Goal: Information Seeking & Learning: Learn about a topic

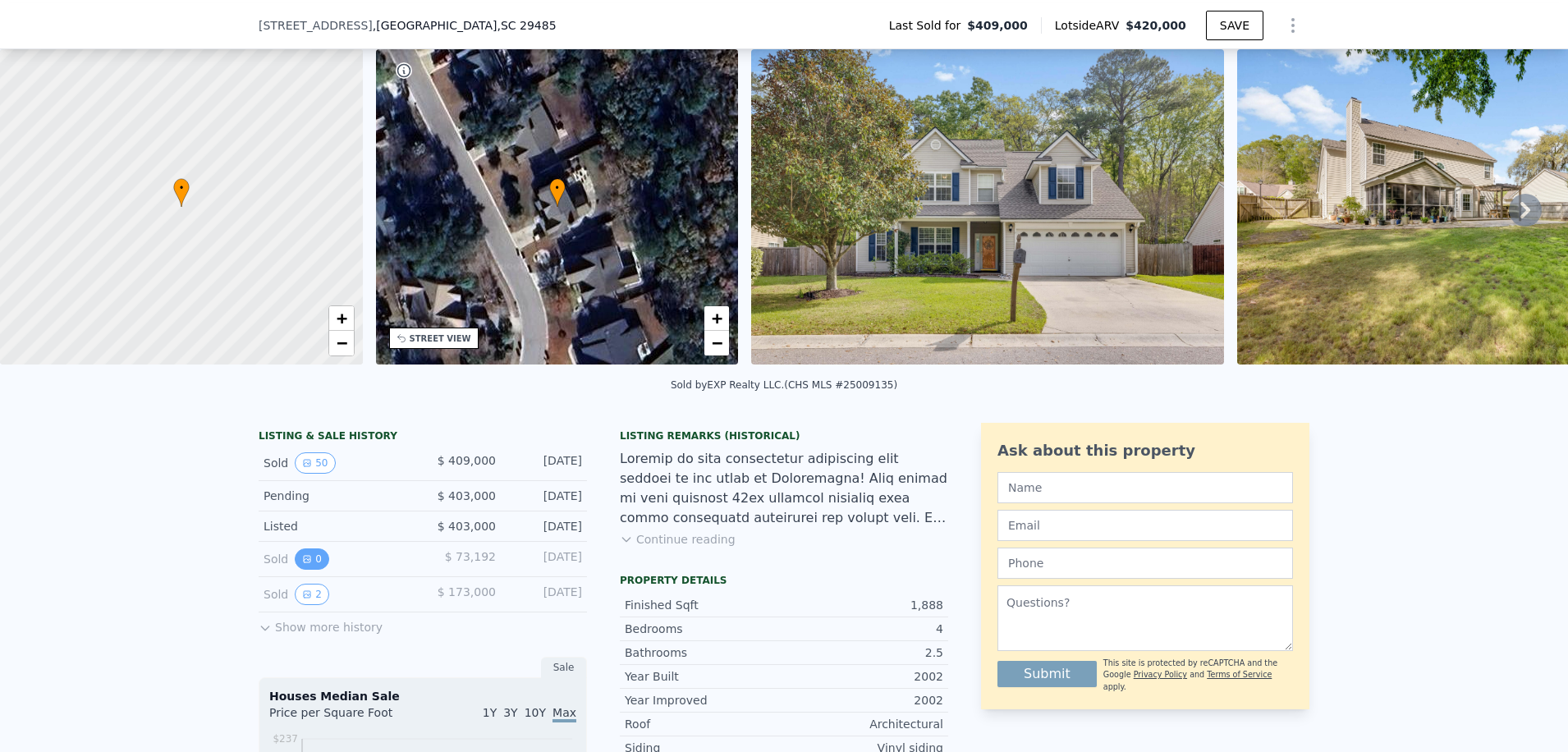
scroll to position [158, 0]
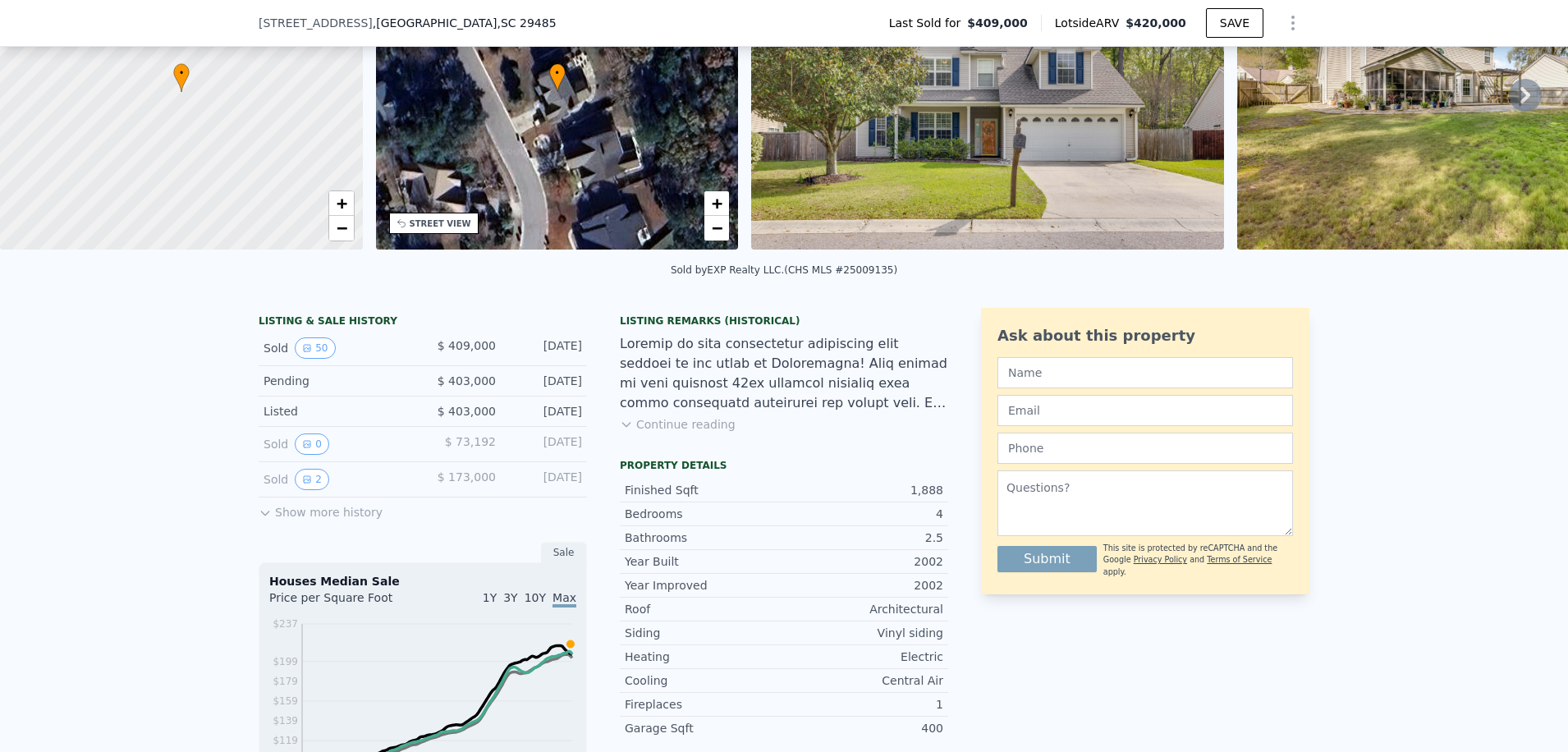
click at [261, 516] on icon at bounding box center [265, 514] width 7 height 4
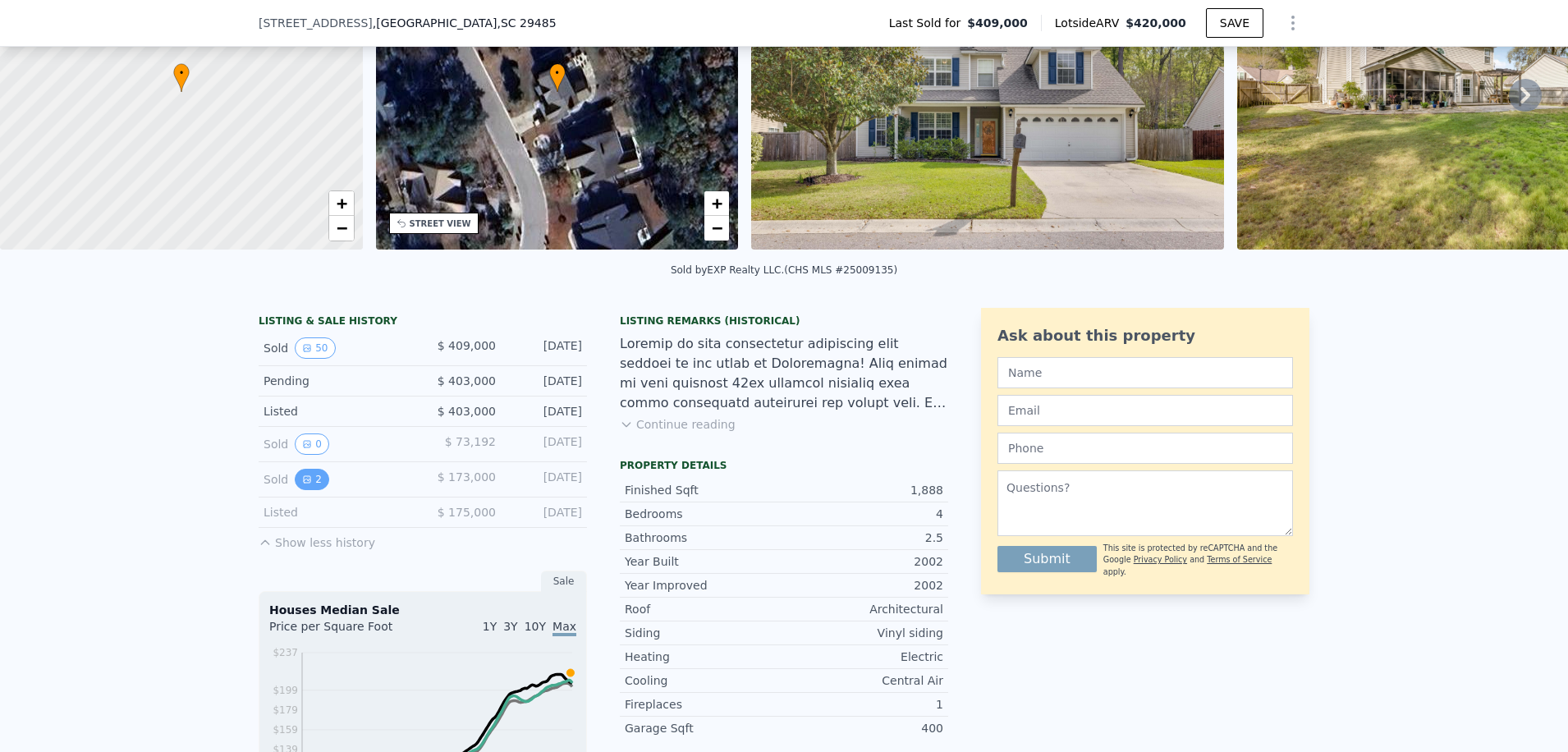
click at [306, 485] on button "2" at bounding box center [311, 480] width 35 height 21
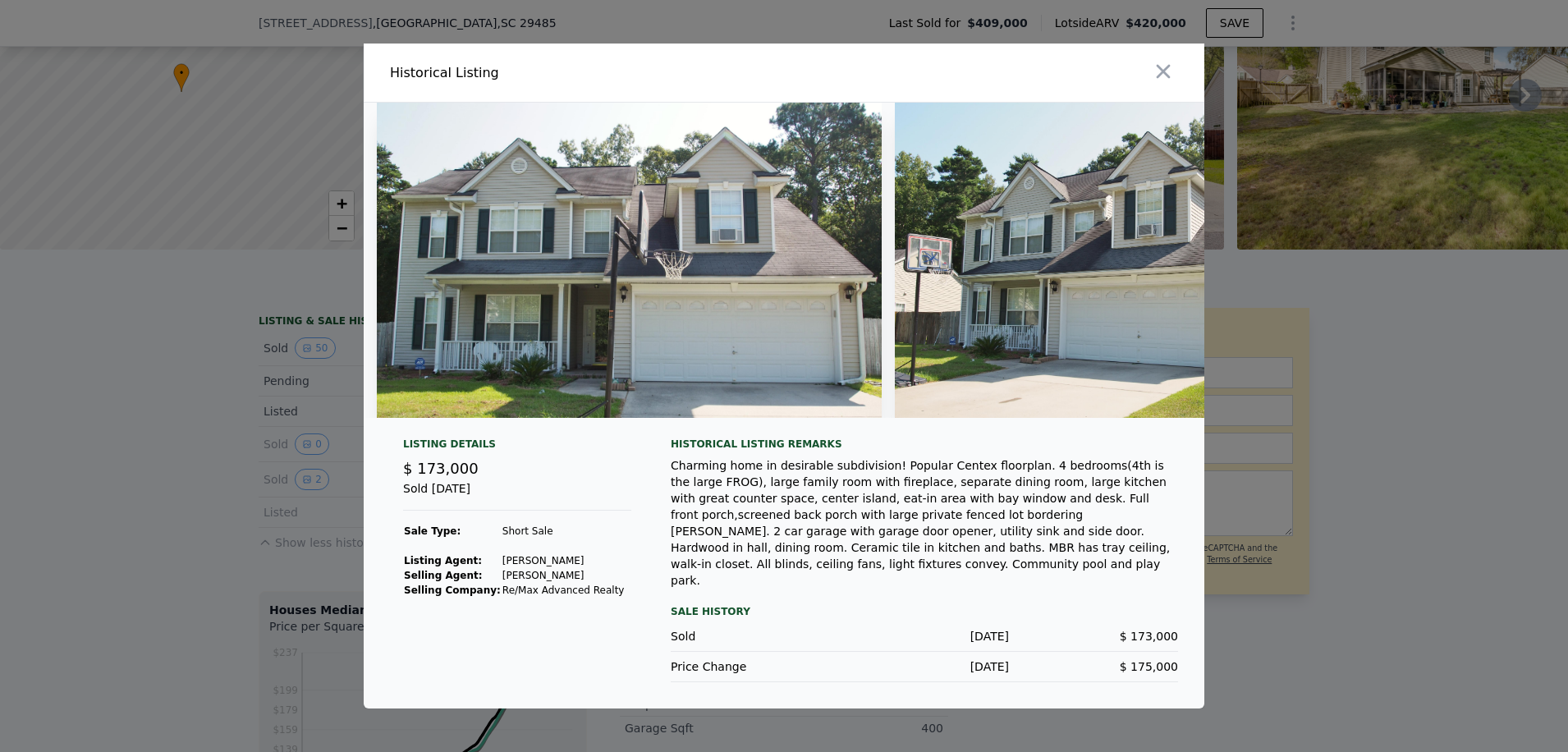
scroll to position [0, 137]
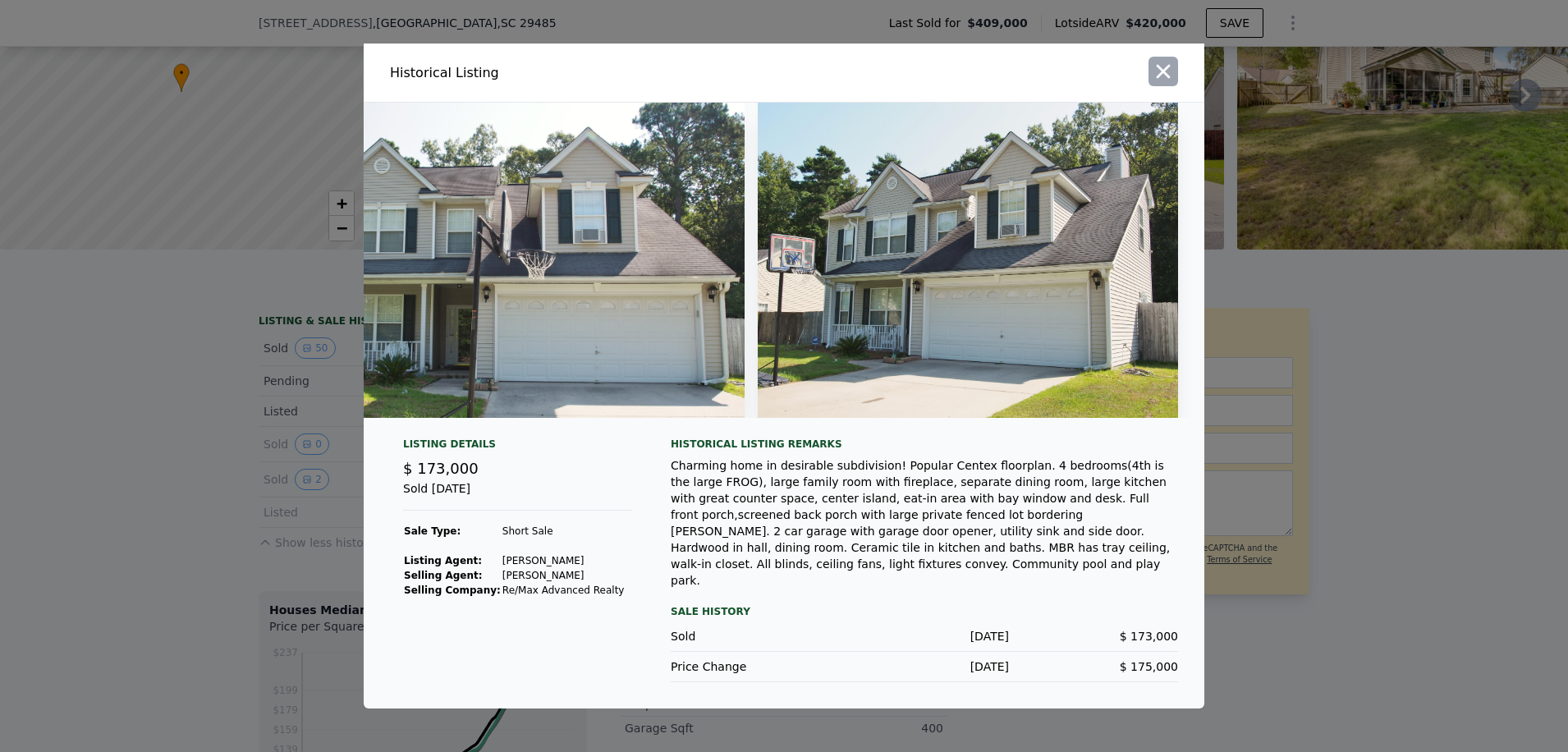
click at [1163, 83] on icon "button" at bounding box center [1163, 72] width 23 height 23
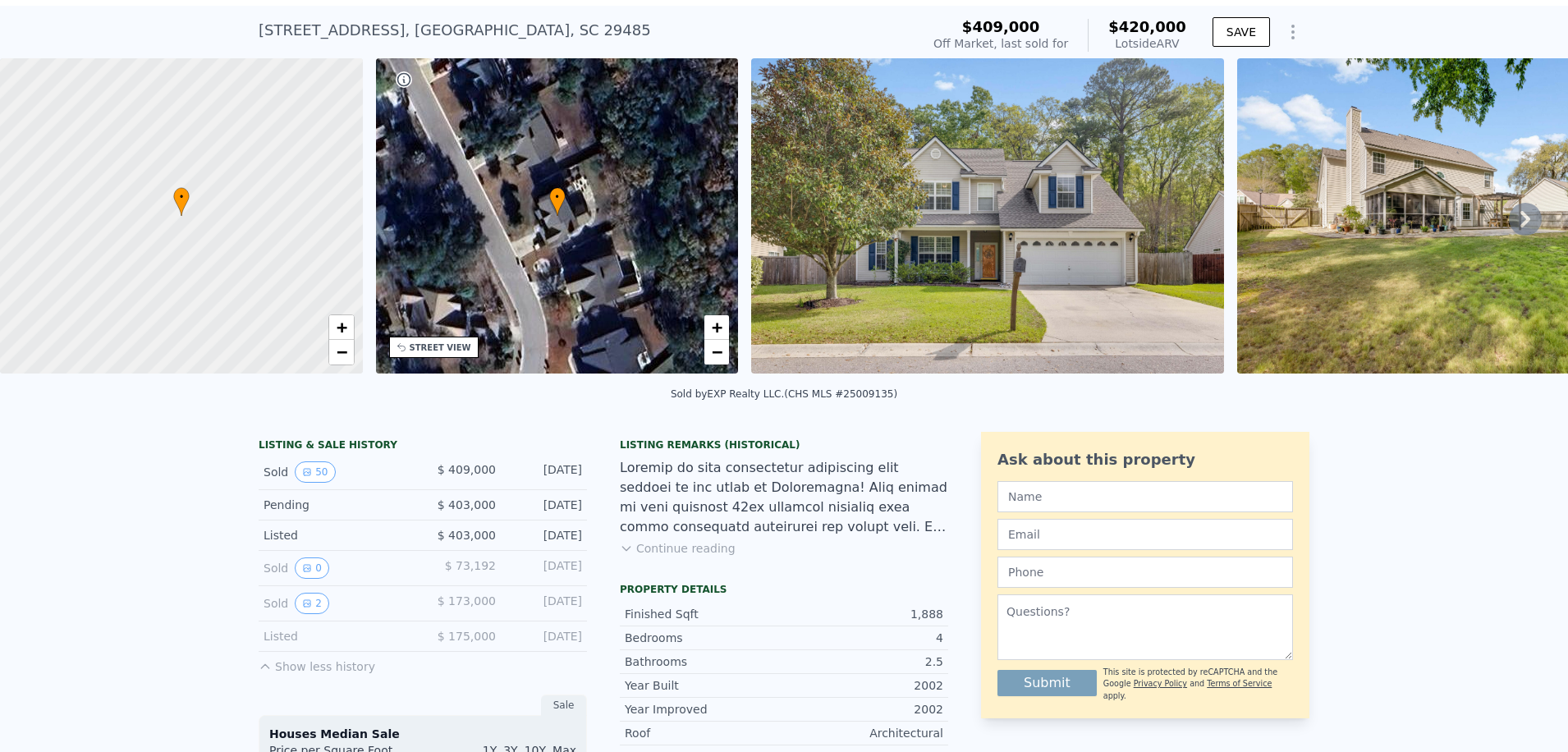
scroll to position [5, 0]
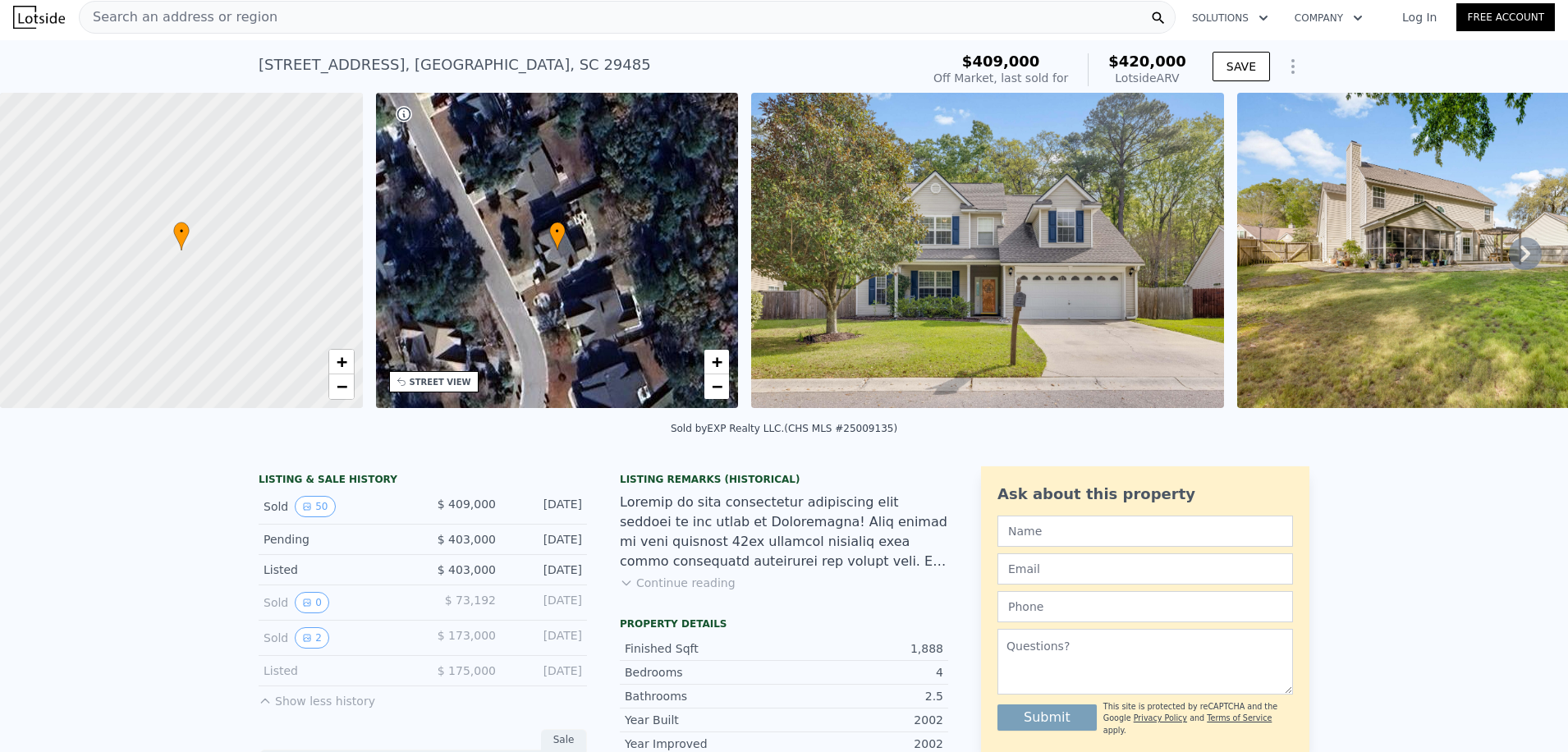
click at [1521, 259] on icon at bounding box center [1525, 253] width 10 height 16
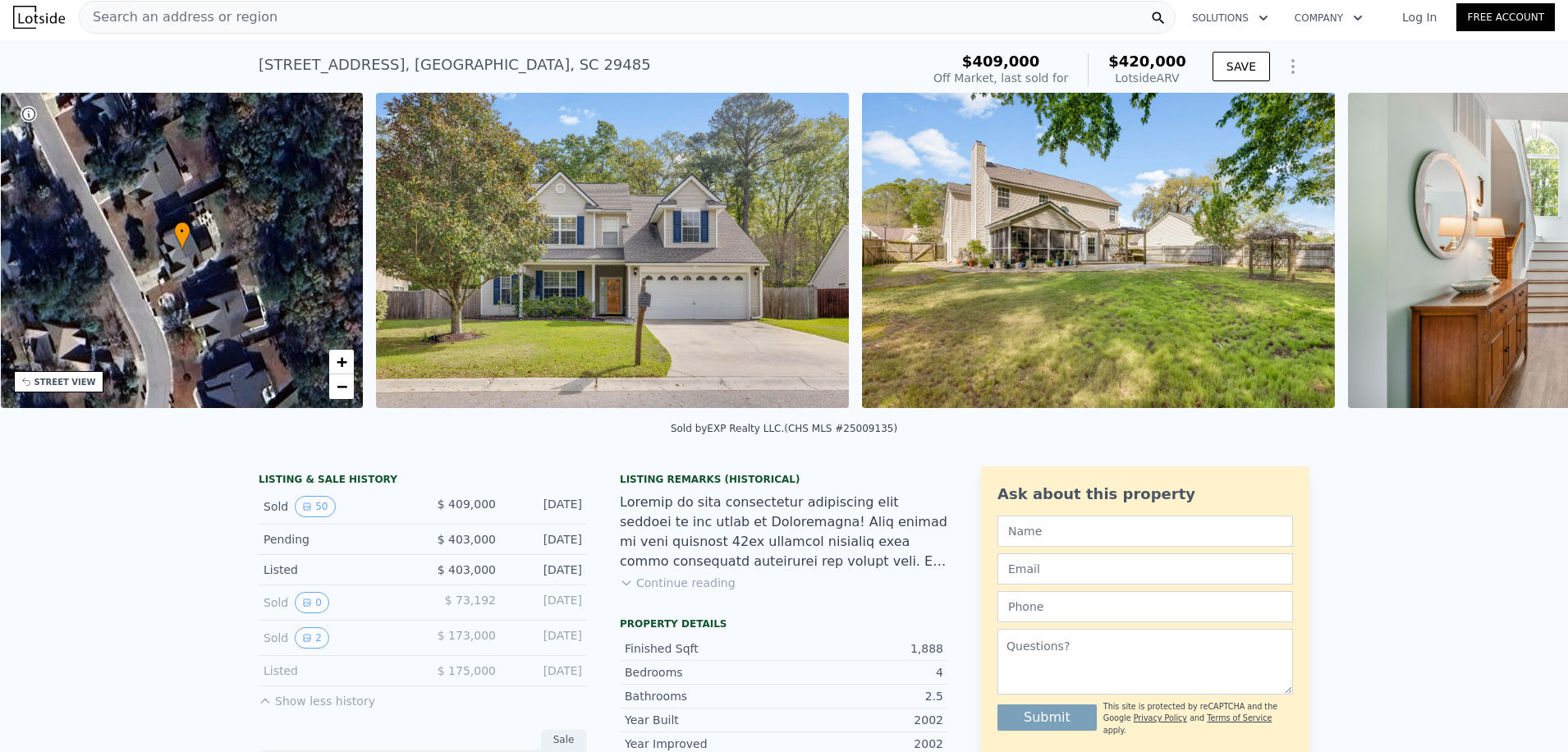
scroll to position [0, 383]
click at [1517, 259] on img at bounding box center [1584, 251] width 473 height 315
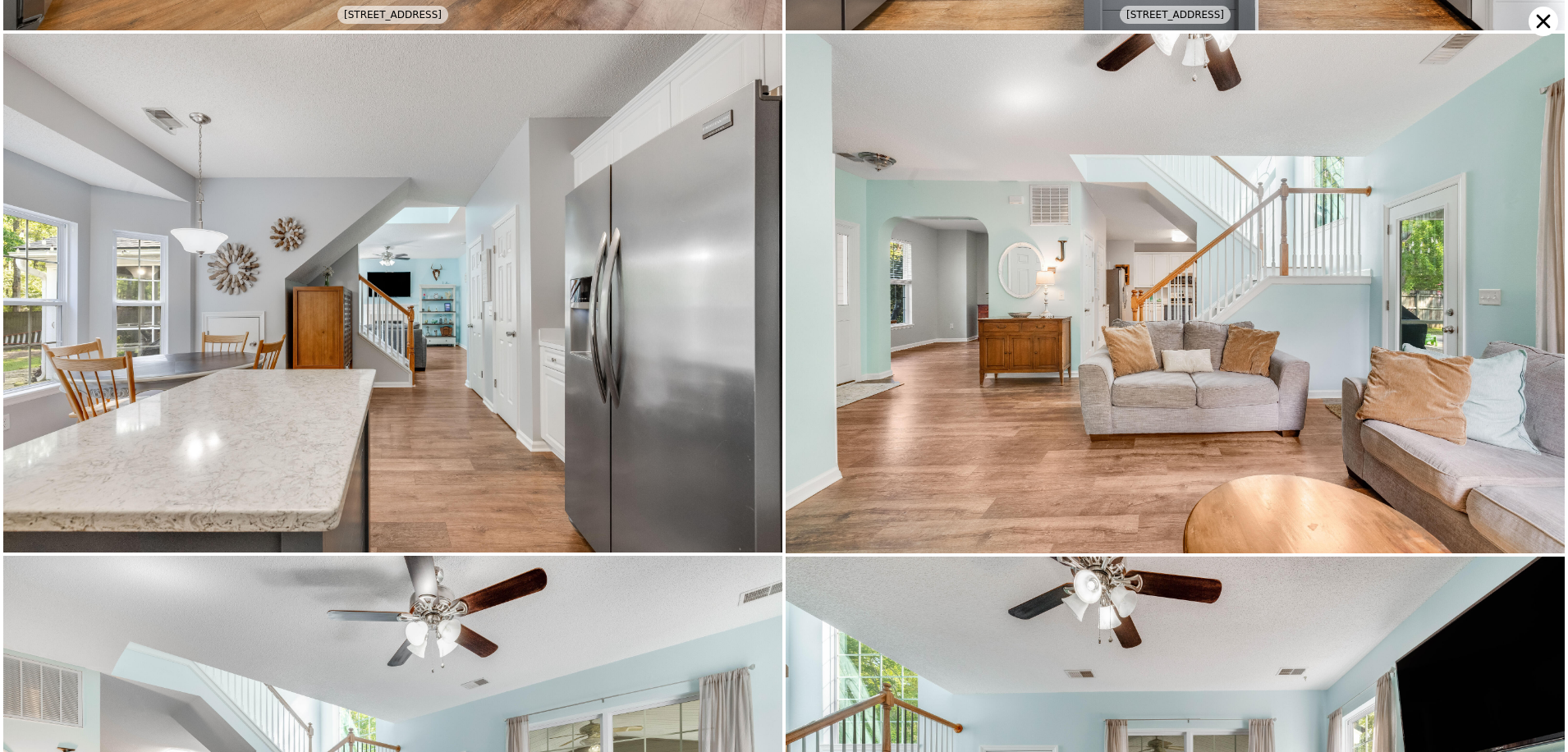
scroll to position [2594, 0]
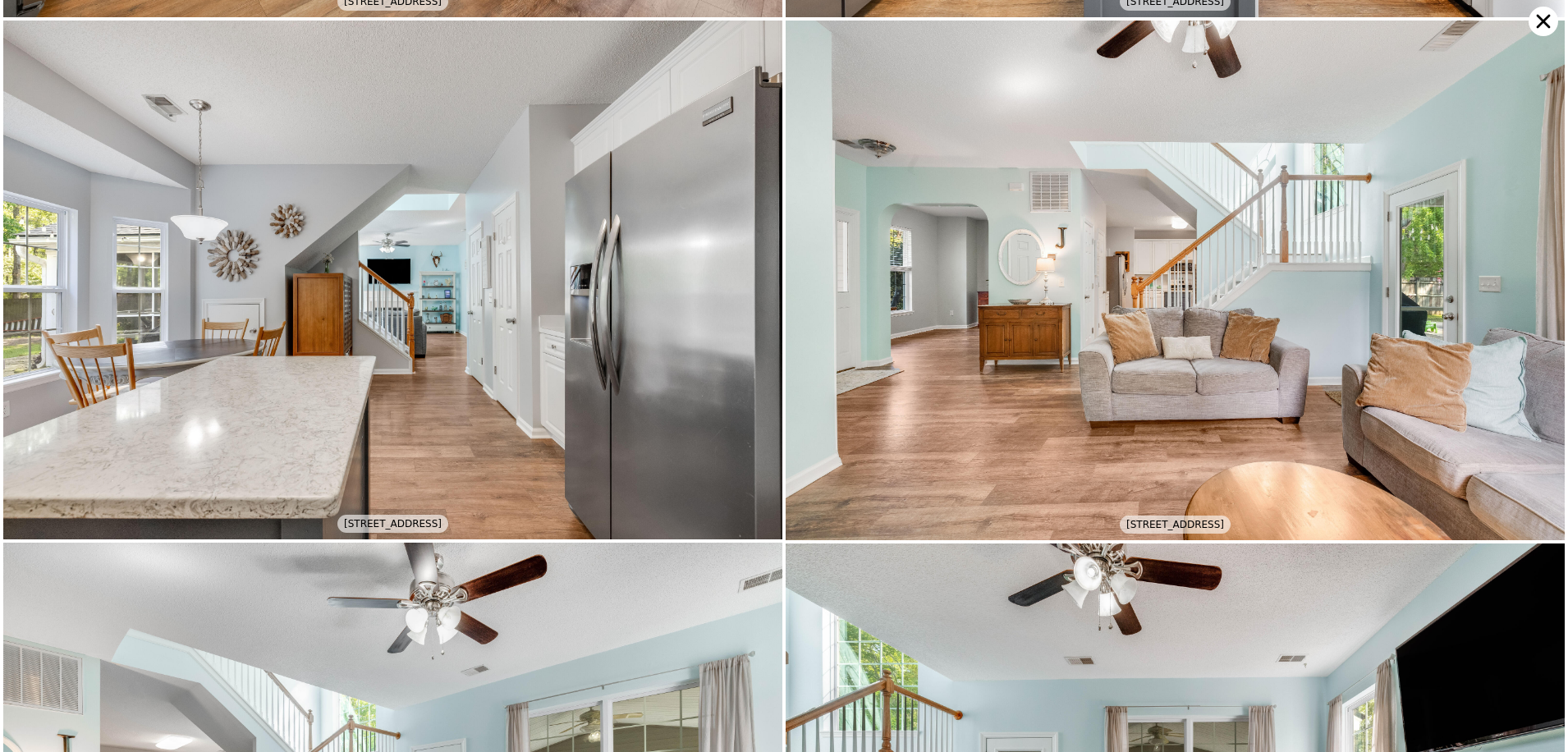
click at [1538, 26] on icon at bounding box center [1545, 22] width 14 height 14
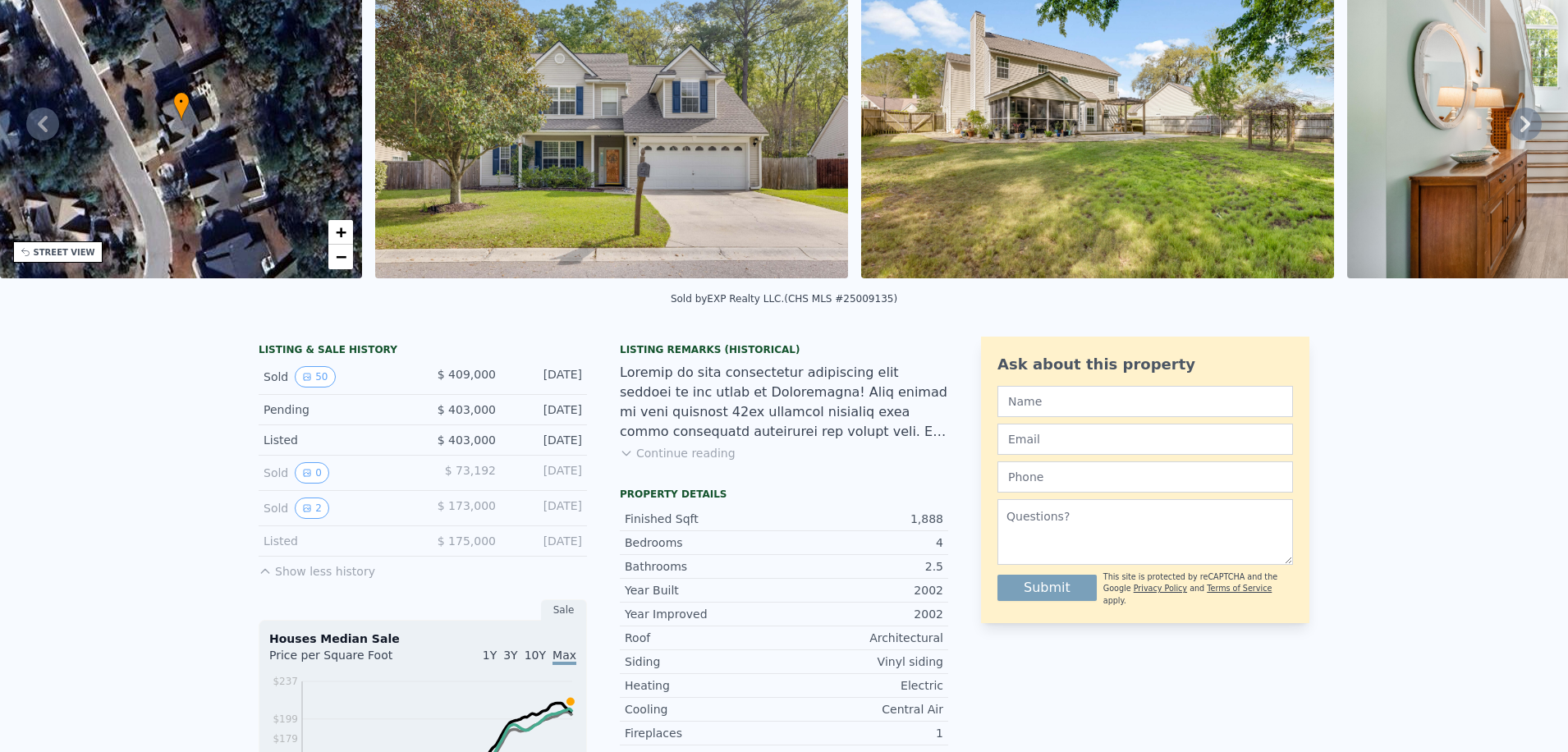
scroll to position [0, 0]
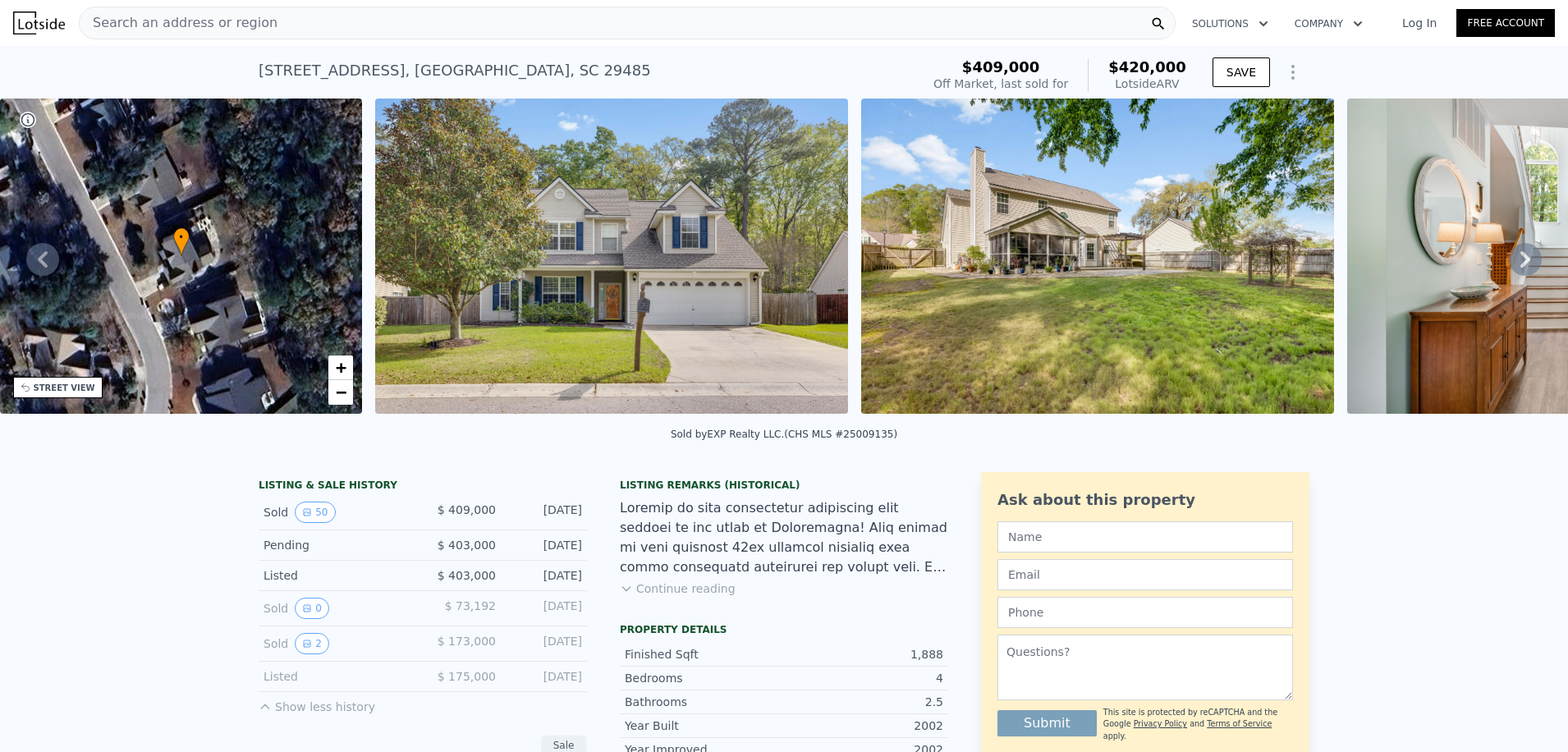
click at [221, 21] on span "Search an address or region" at bounding box center [178, 23] width 198 height 20
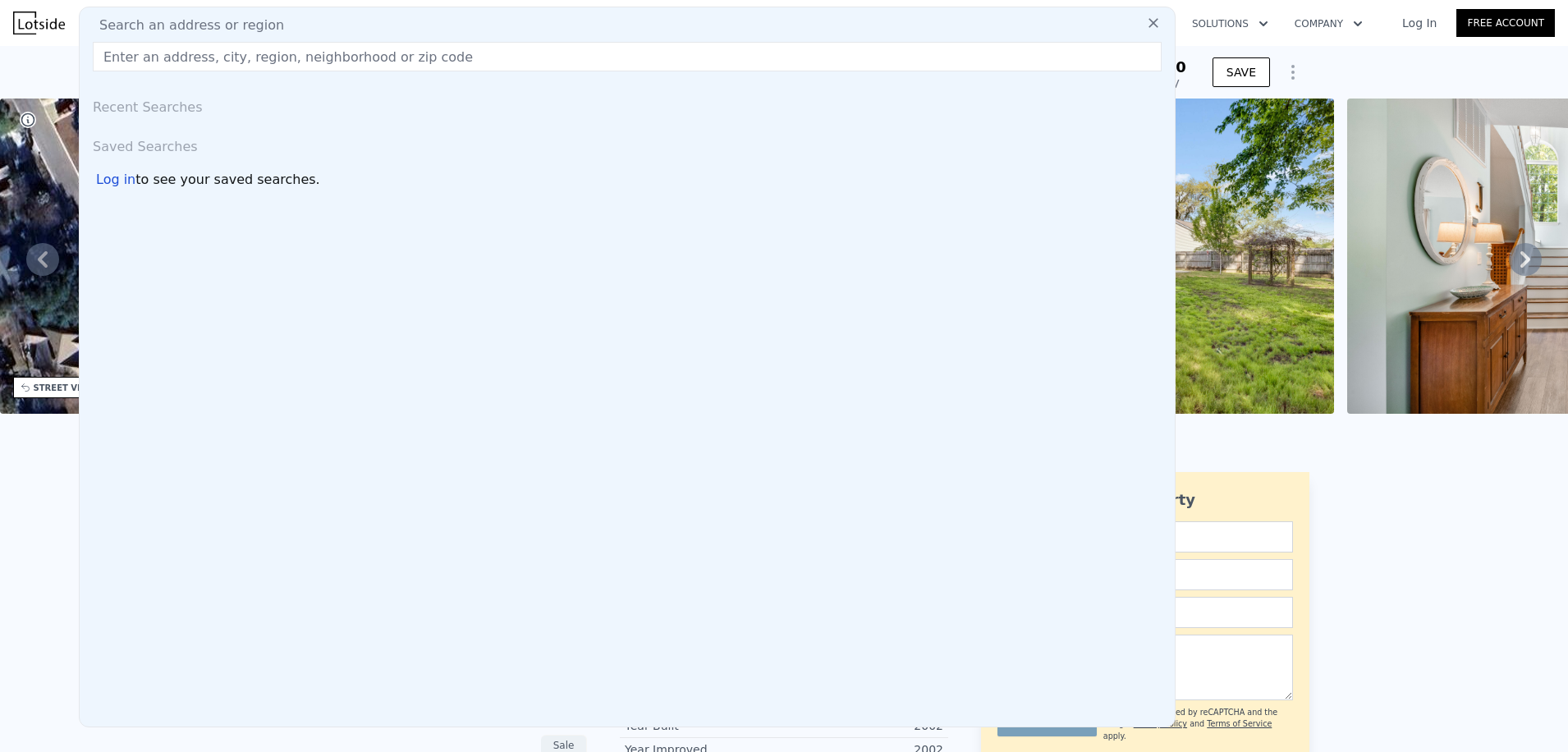
click at [208, 58] on input "text" at bounding box center [627, 56] width 1069 height 30
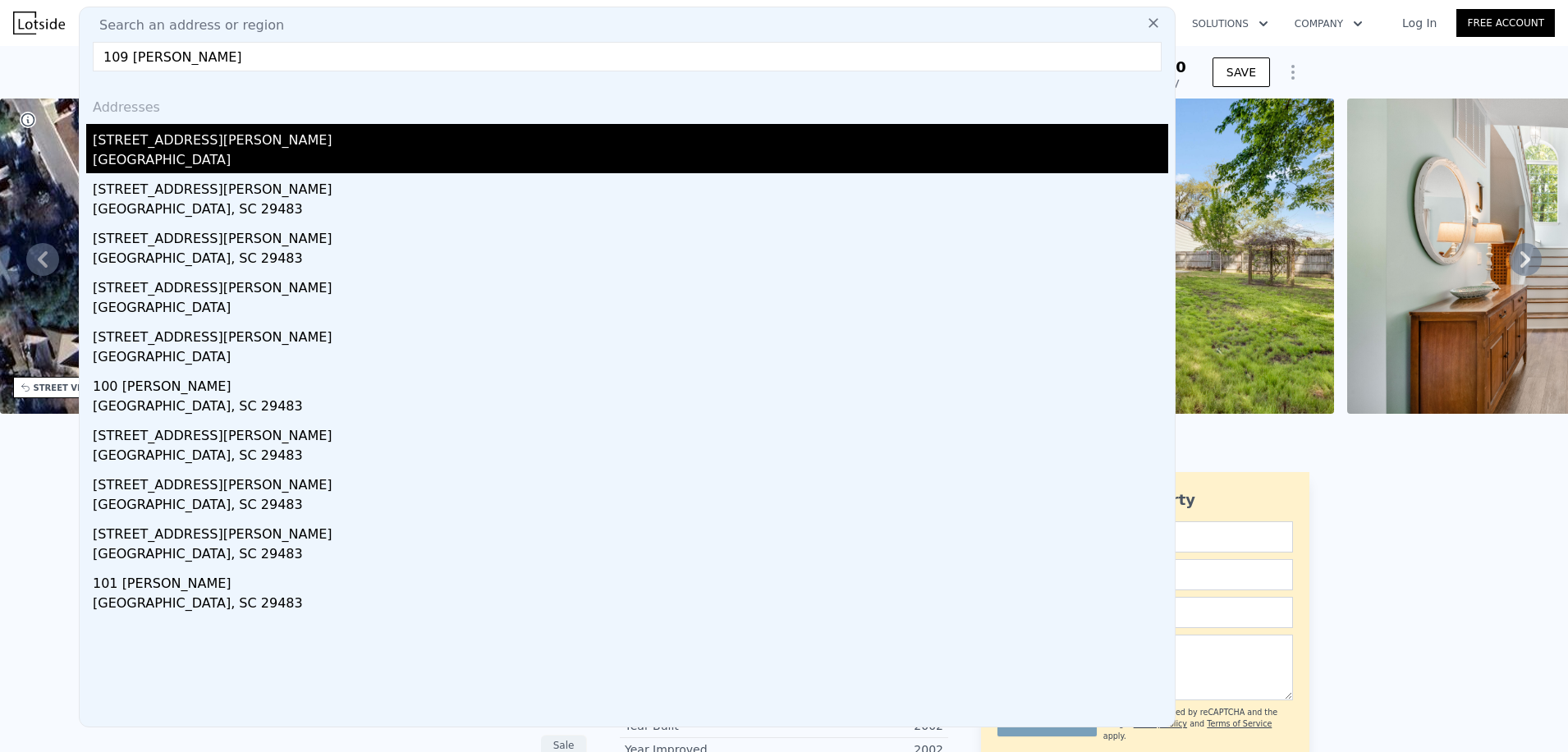
type input "109 dan miler"
click at [163, 167] on div "Dorchester County, SC 29483" at bounding box center [631, 162] width 1076 height 23
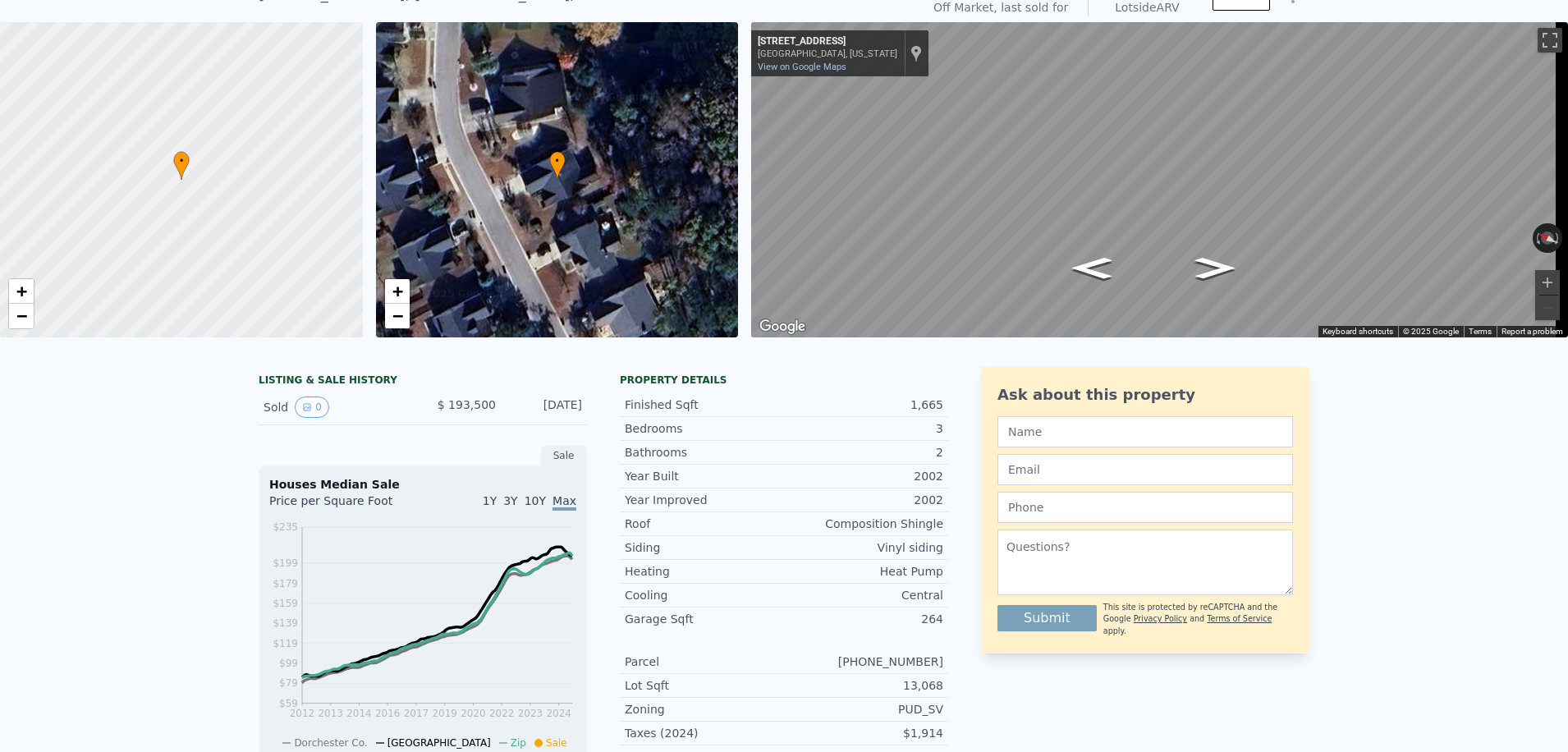
scroll to position [5, 0]
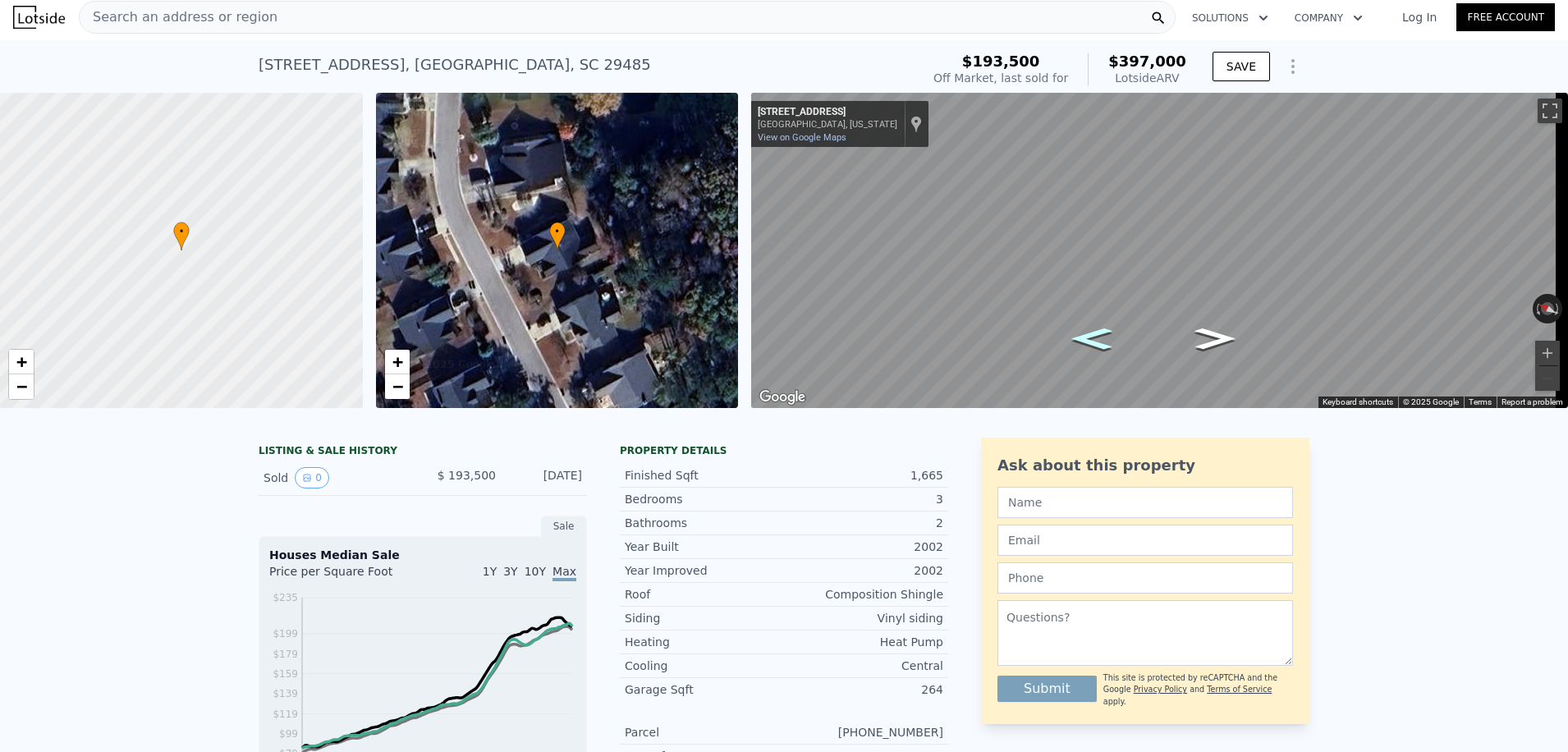
click at [1104, 347] on icon "Go Northwest, Oakbluff Rd" at bounding box center [1092, 338] width 74 height 31
click at [1104, 347] on icon "Go North, Oakbluff Rd" at bounding box center [1092, 338] width 85 height 34
click at [1104, 347] on icon "Go North, Oakbluff Rd" at bounding box center [1095, 331] width 103 height 37
click at [1196, 349] on icon "Go South, Oakbluff Rd" at bounding box center [1211, 345] width 103 height 37
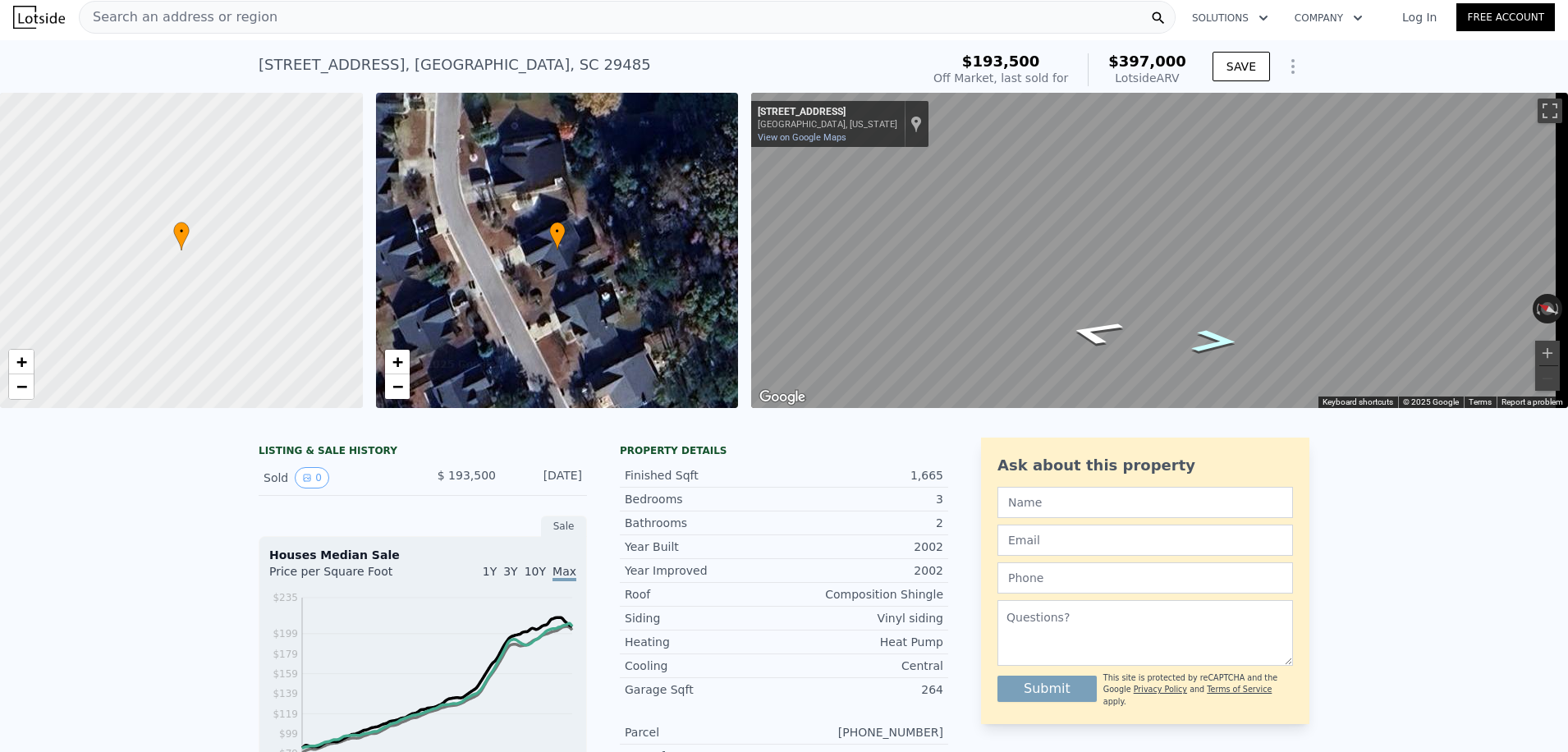
click at [1197, 352] on icon "Go South, Oakbluff Rd" at bounding box center [1214, 341] width 85 height 34
click at [1198, 352] on icon "Go Southeast, Oakbluff Rd" at bounding box center [1215, 338] width 74 height 31
click at [1198, 352] on icon "Go Southeast, Oakbluff Rd" at bounding box center [1214, 338] width 74 height 31
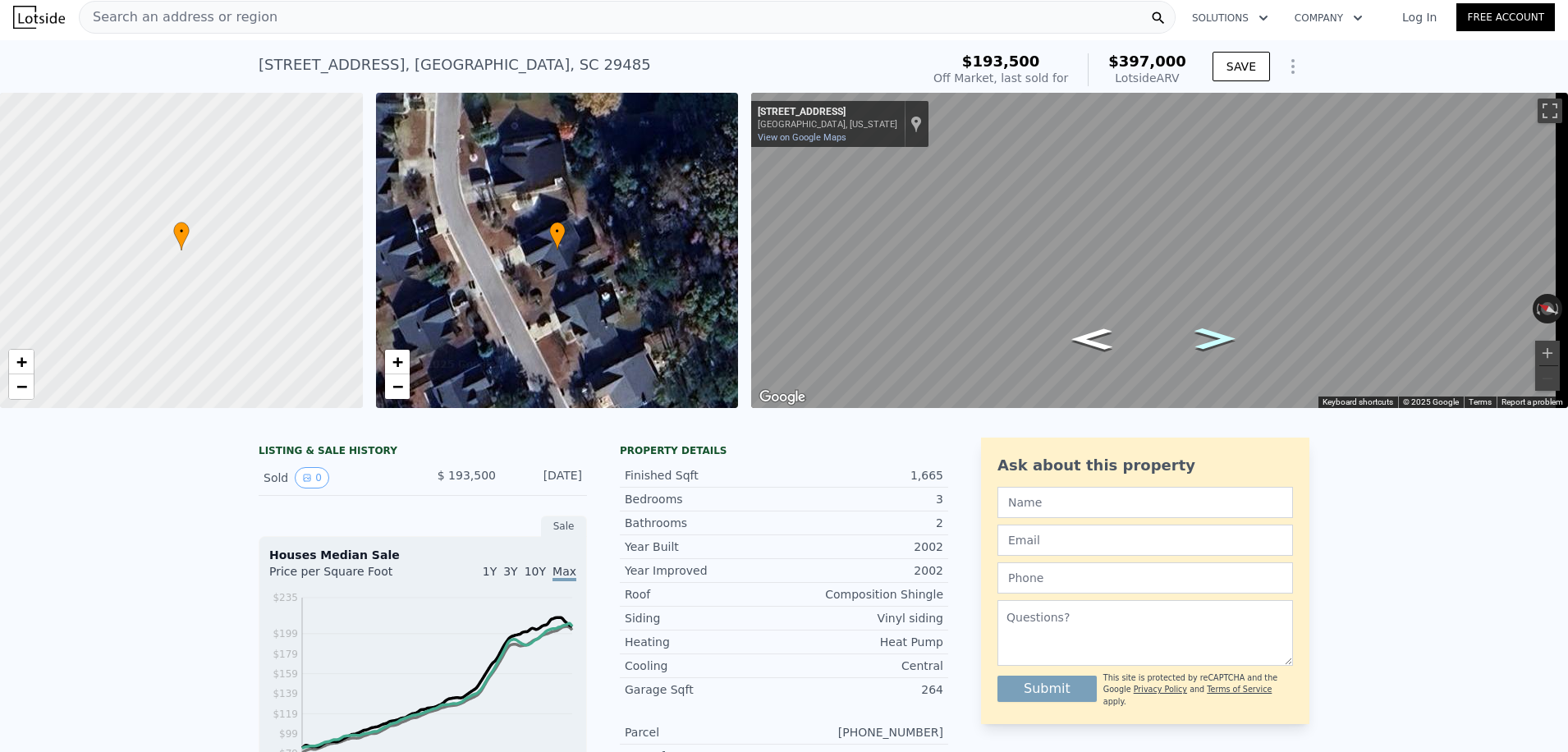
click at [1198, 352] on icon "Go Southeast, Oakbluff Rd" at bounding box center [1214, 338] width 74 height 31
drag, startPoint x: 1198, startPoint y: 352, endPoint x: 1209, endPoint y: 343, distance: 14.2
click at [1209, 343] on icon "Go Southeast, Oakbluff Rd" at bounding box center [1214, 338] width 74 height 31
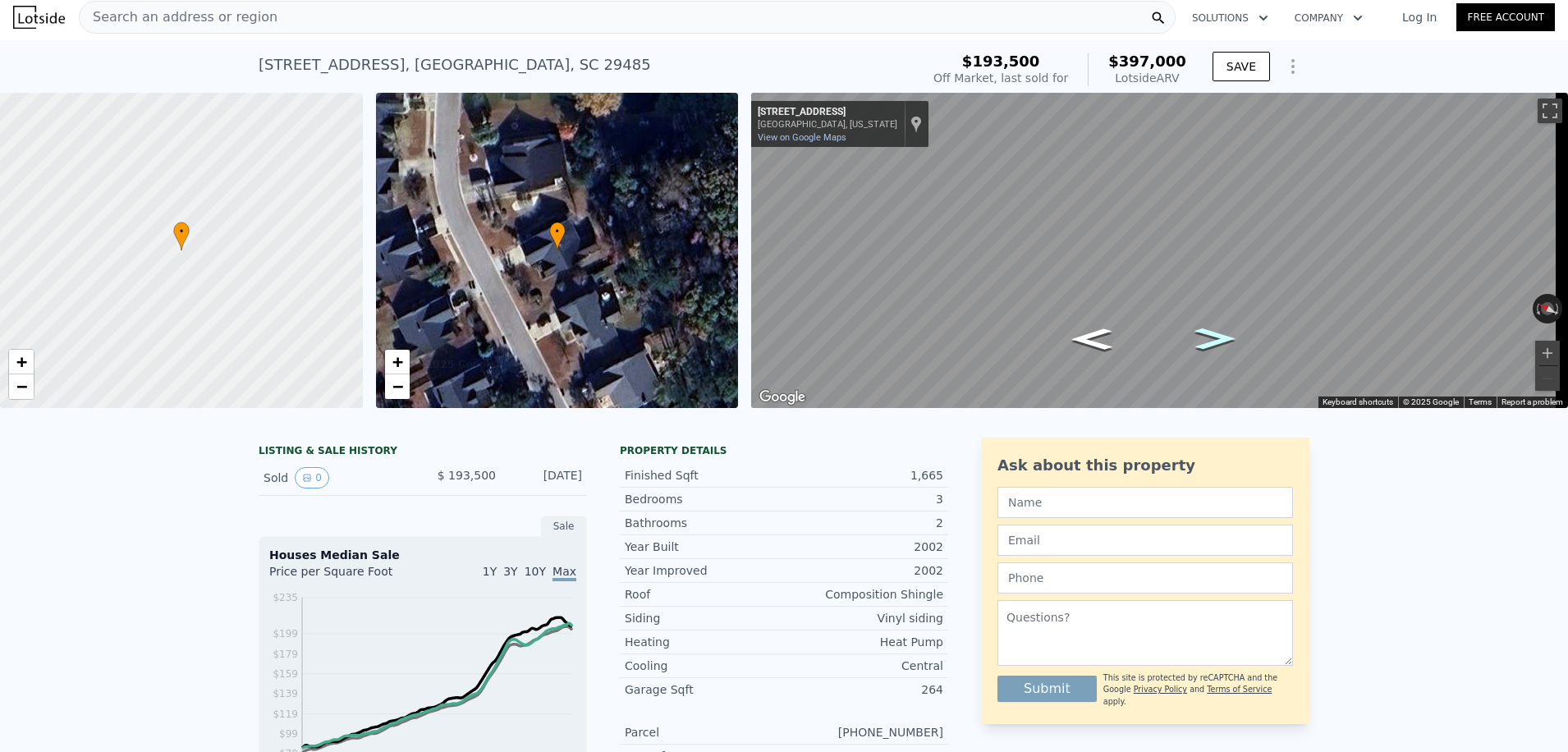
click at [1209, 343] on icon "Go Southeast, Oakbluff Rd" at bounding box center [1214, 338] width 74 height 31
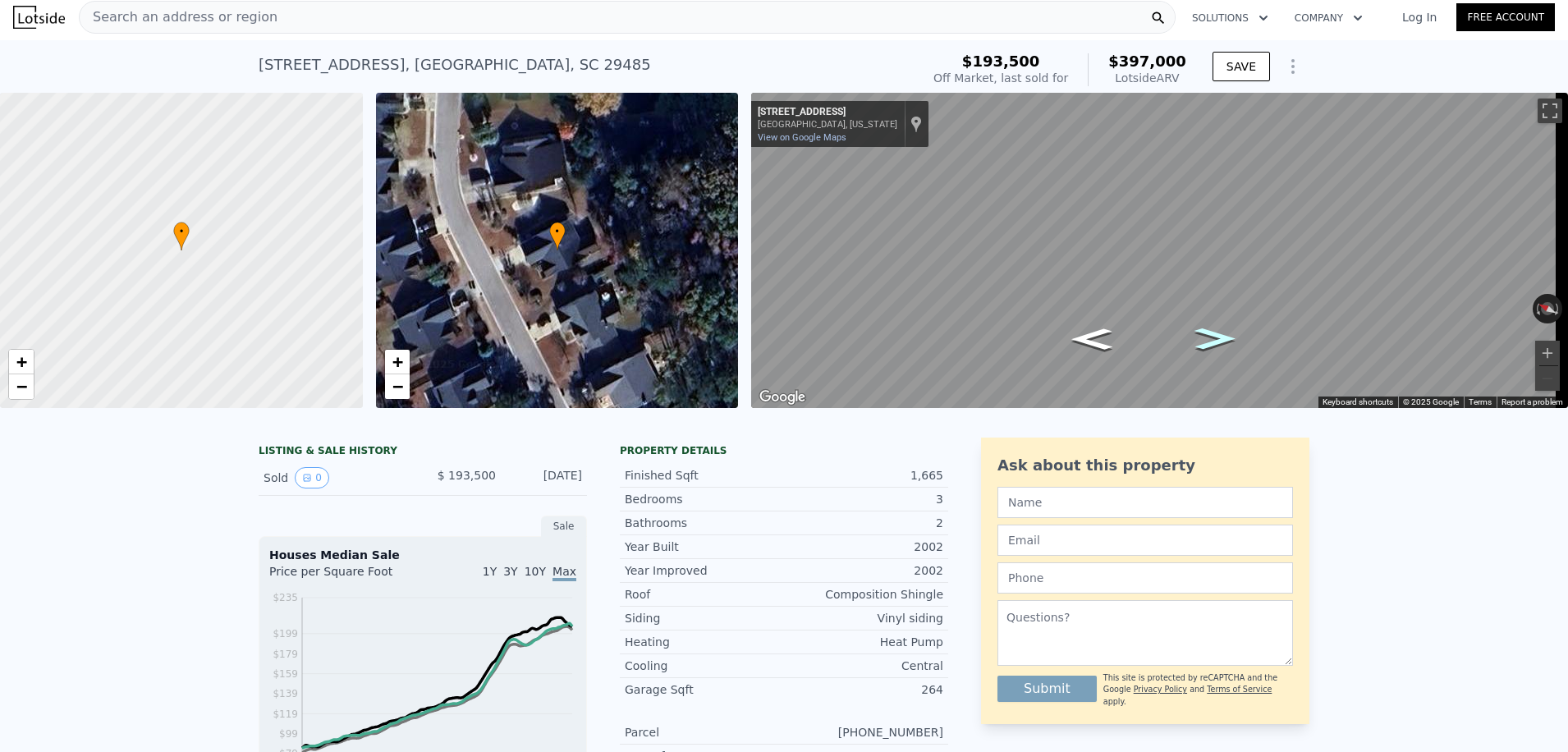
click at [1209, 343] on icon "Go Southeast, Oakbluff Rd" at bounding box center [1215, 338] width 75 height 31
click at [1209, 343] on icon "Go Southeast, Oakbluff Rd" at bounding box center [1215, 338] width 74 height 31
click at [1209, 343] on icon "Go Southeast, Oakbluff Rd" at bounding box center [1214, 338] width 74 height 31
click at [1209, 343] on icon "Go Southeast, Oakbluff Rd" at bounding box center [1215, 338] width 74 height 31
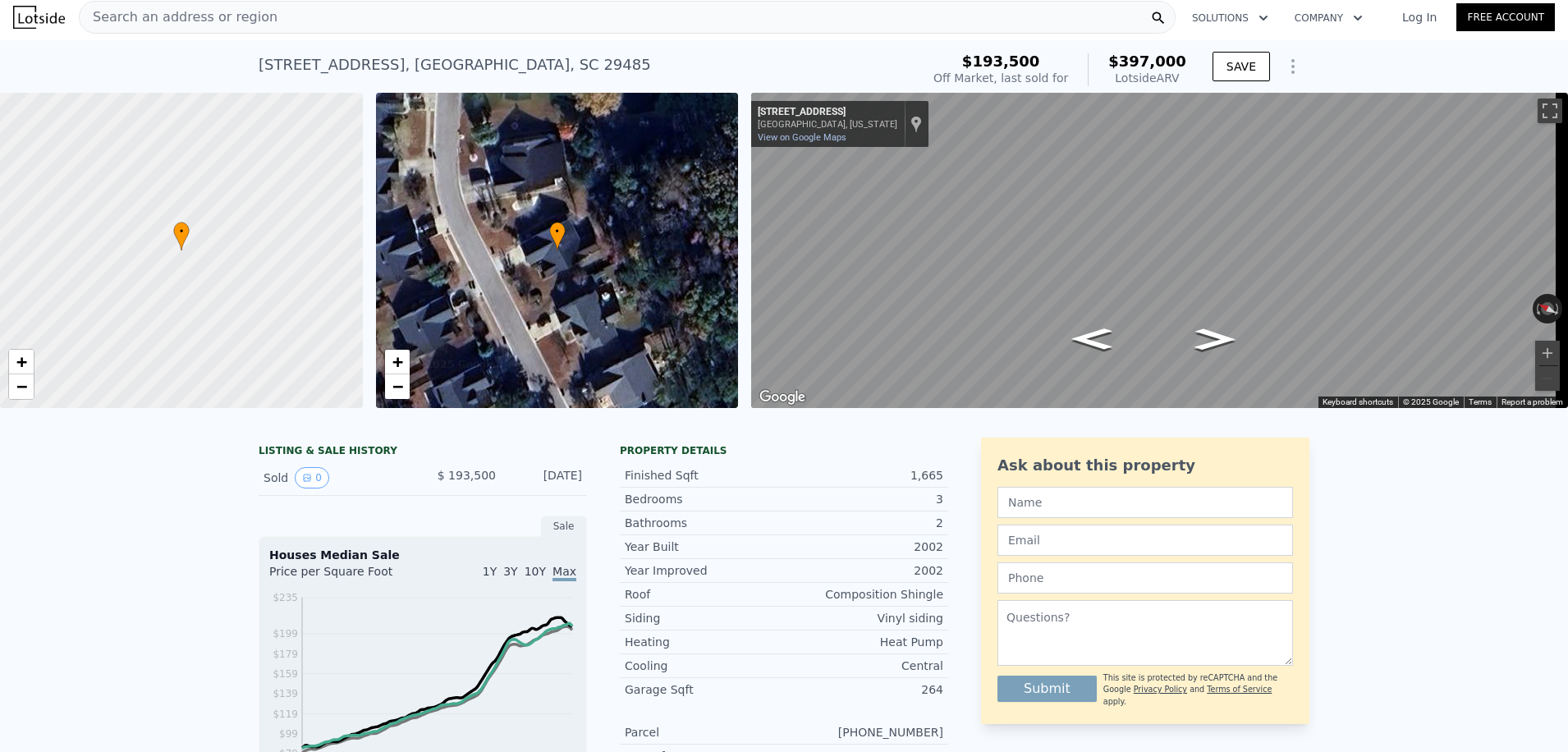
scroll to position [0, 0]
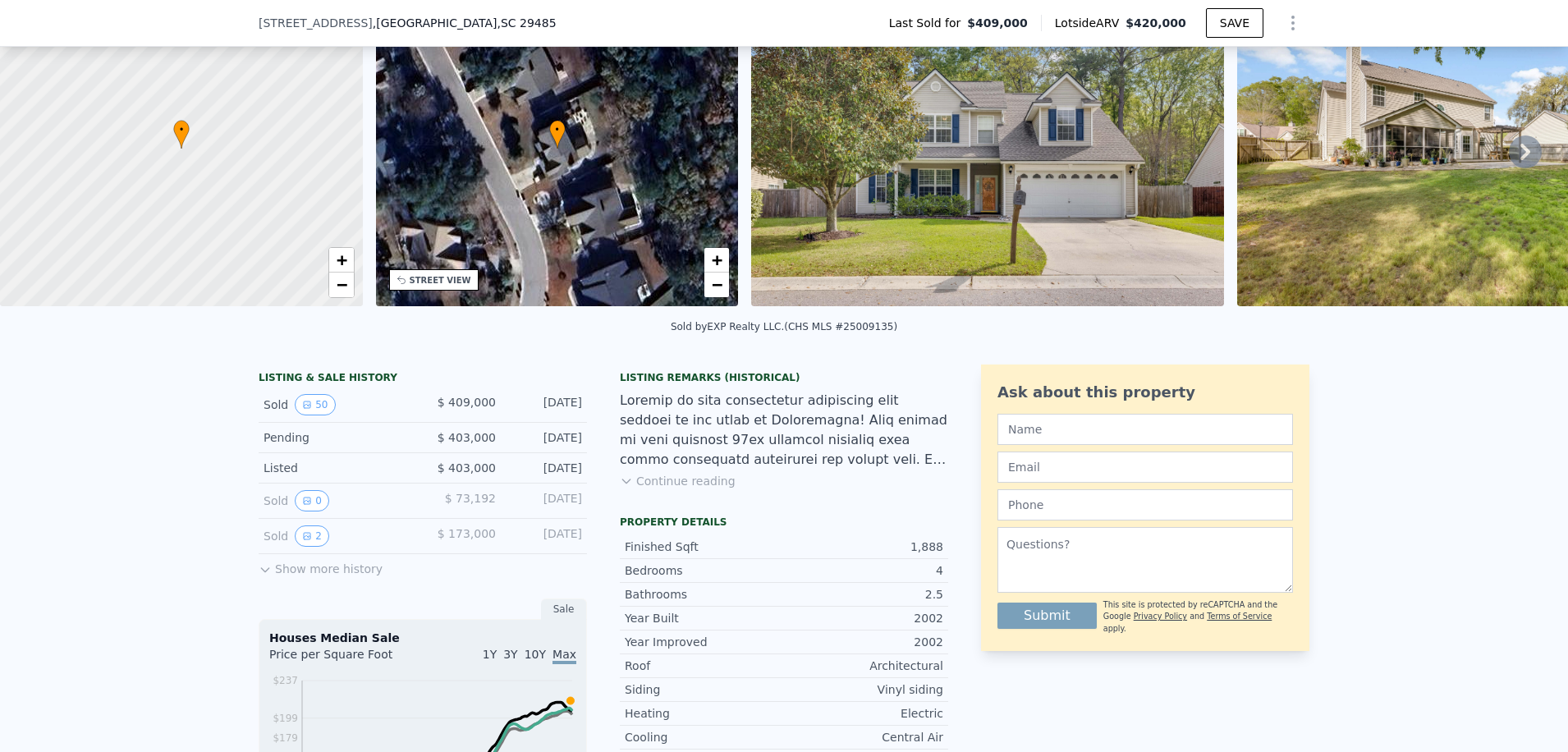
scroll to position [158, 0]
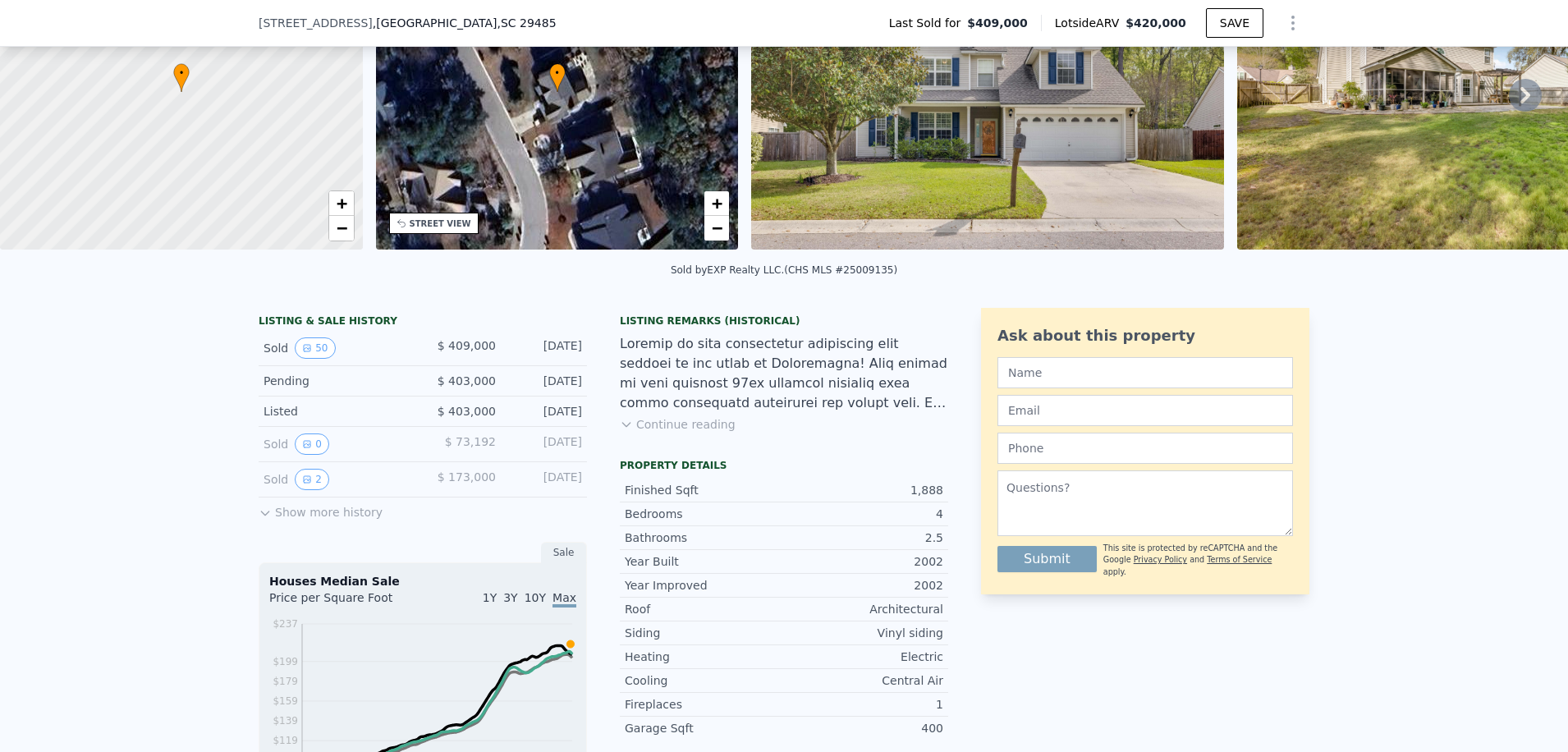
click at [303, 521] on button "Show more history" at bounding box center [320, 509] width 124 height 23
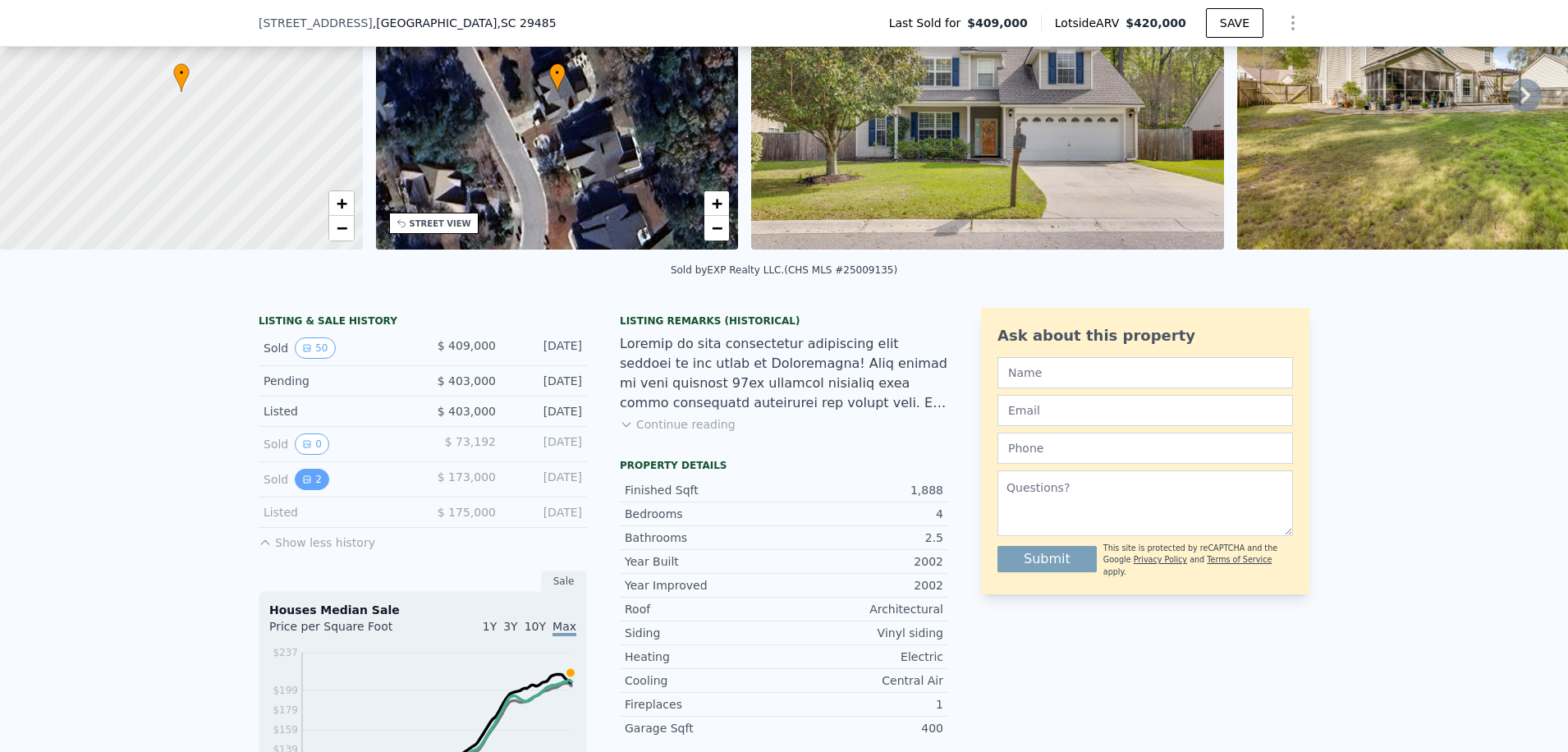
click at [307, 491] on button "2" at bounding box center [311, 480] width 35 height 21
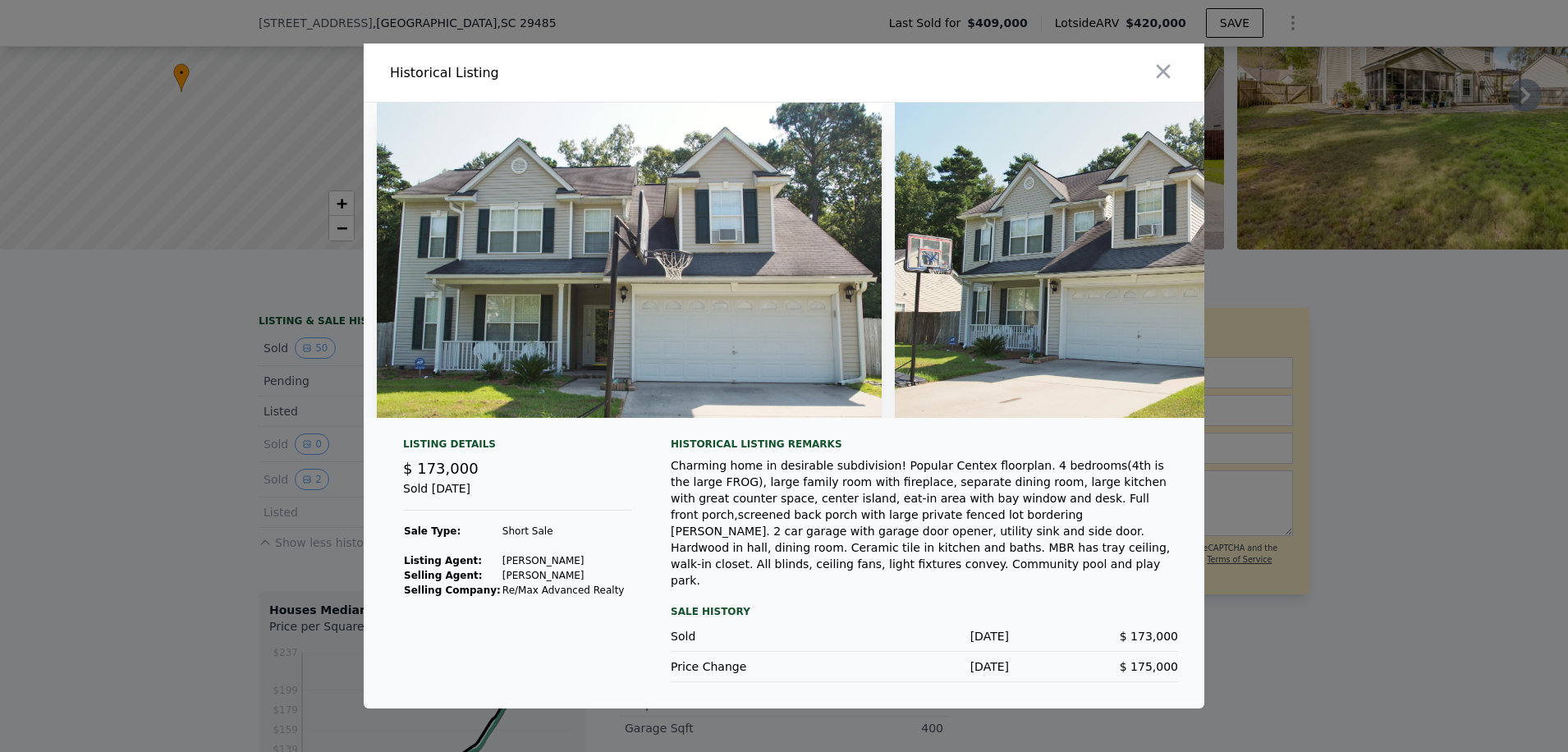
drag, startPoint x: 1171, startPoint y: 79, endPoint x: 1025, endPoint y: 144, distance: 159.8
click at [1170, 79] on icon "button" at bounding box center [1163, 72] width 23 height 23
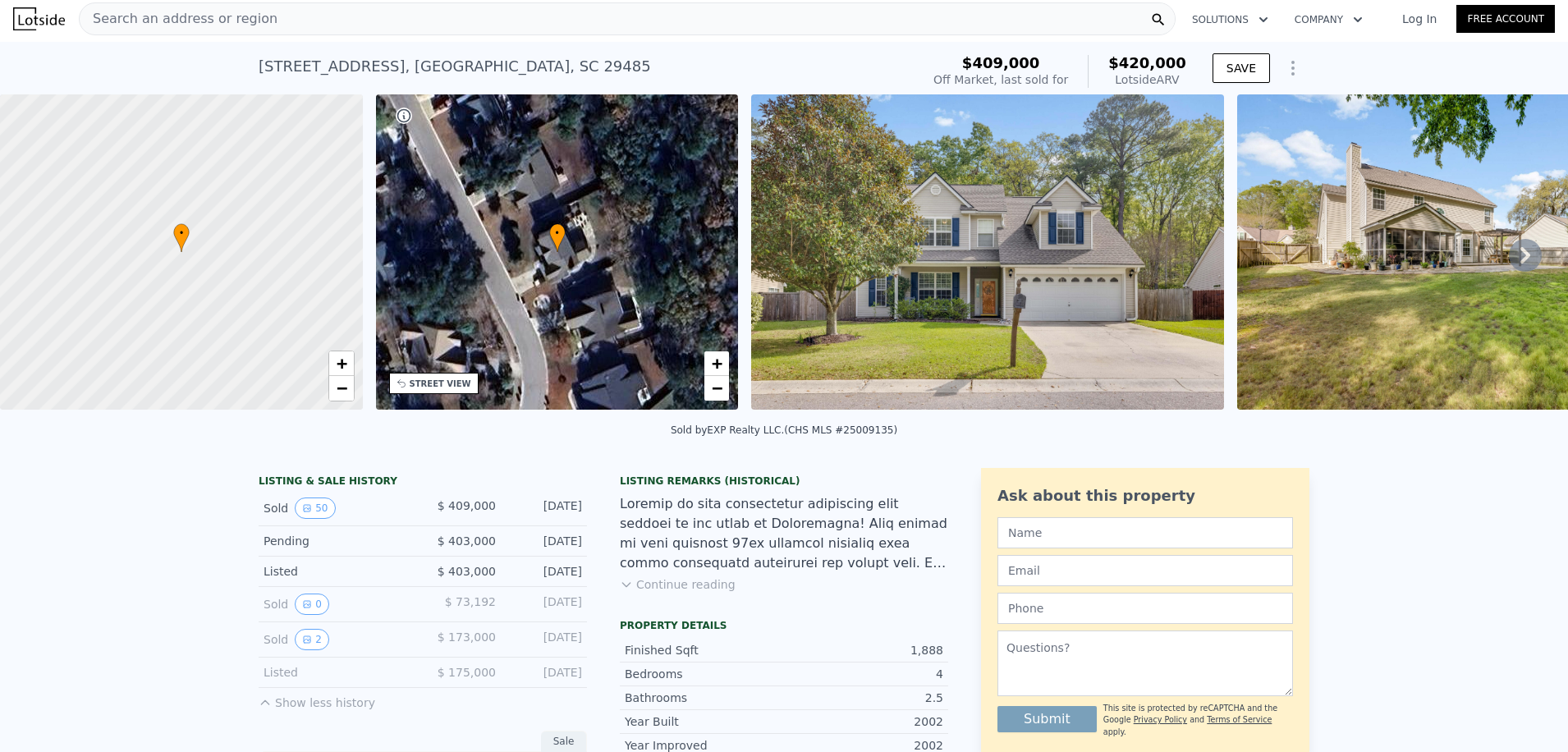
scroll to position [0, 0]
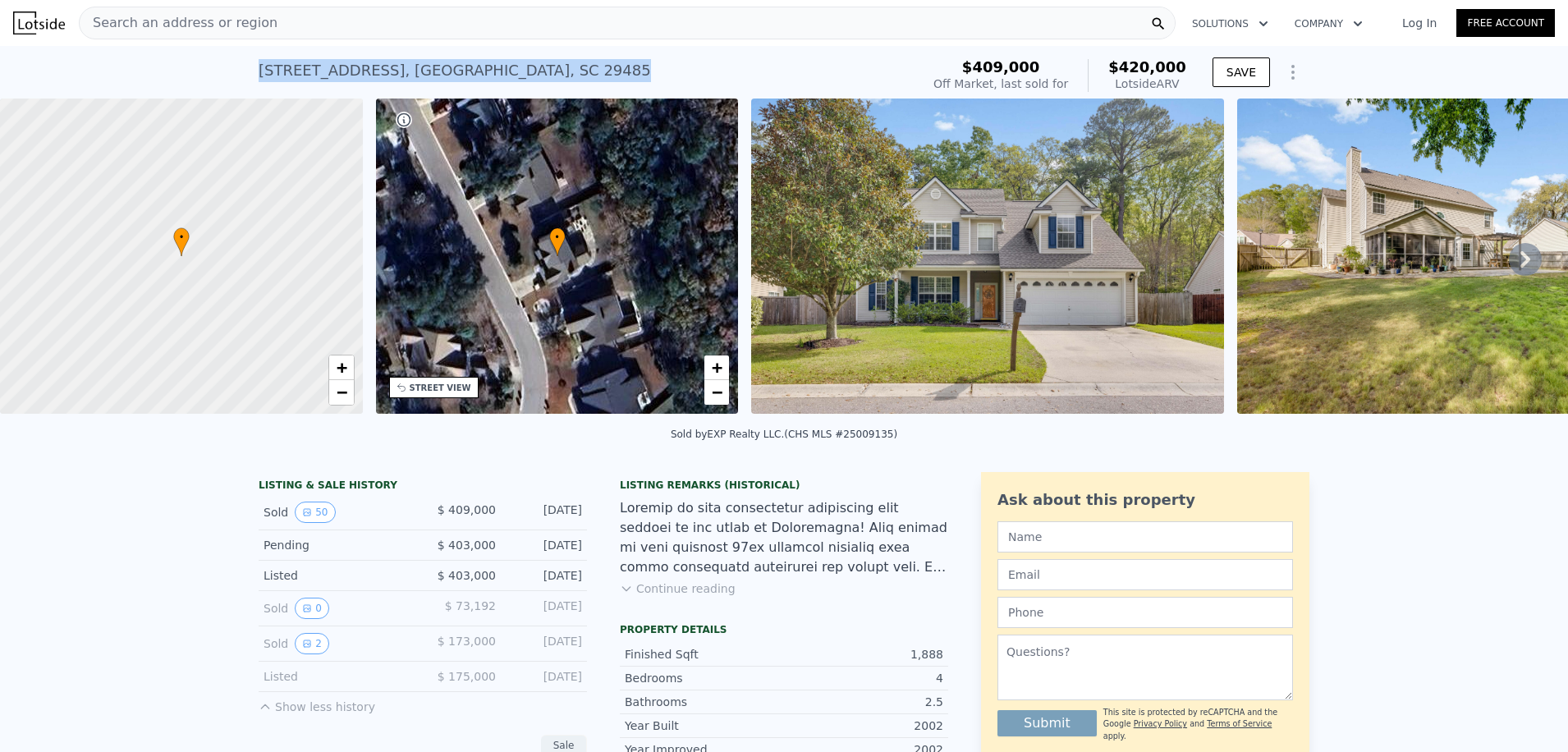
drag, startPoint x: 255, startPoint y: 68, endPoint x: 523, endPoint y: 70, distance: 268.0
click at [523, 70] on div "[STREET_ADDRESS] Sold [DATE] for $409k (~ARV $420k )" at bounding box center [586, 75] width 655 height 46
drag, startPoint x: 523, startPoint y: 70, endPoint x: 493, endPoint y: 73, distance: 30.1
